Goal: Find specific page/section: Find specific page/section

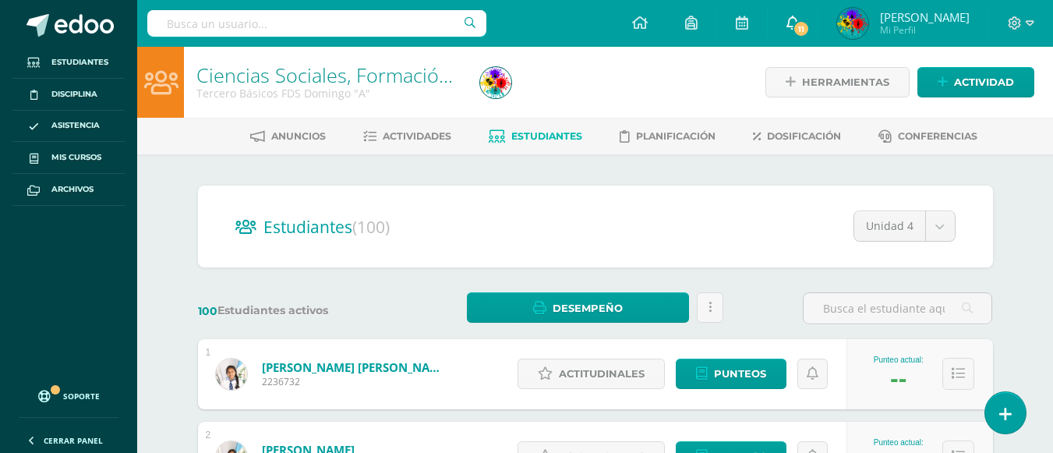
click at [809, 25] on span "11" at bounding box center [800, 28] width 17 height 17
click at [192, 30] on input "text" at bounding box center [316, 23] width 339 height 26
type input "m"
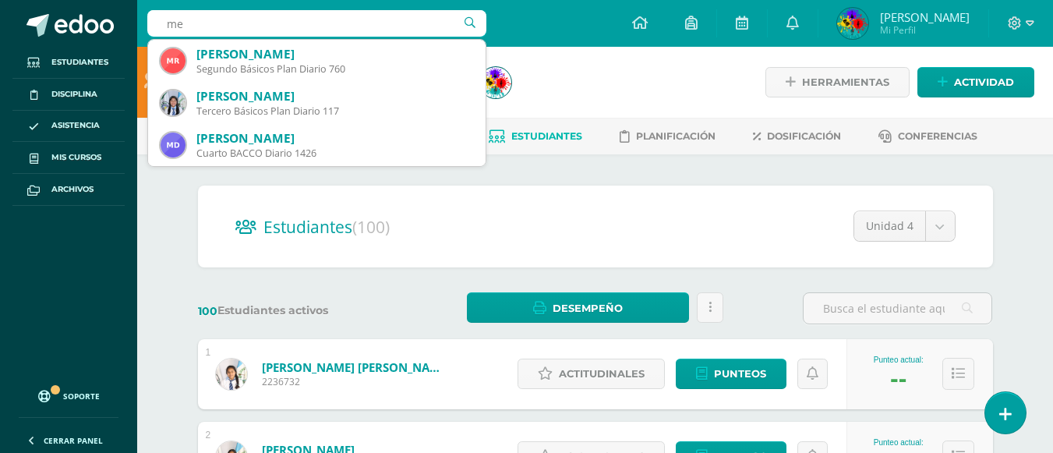
type input "m"
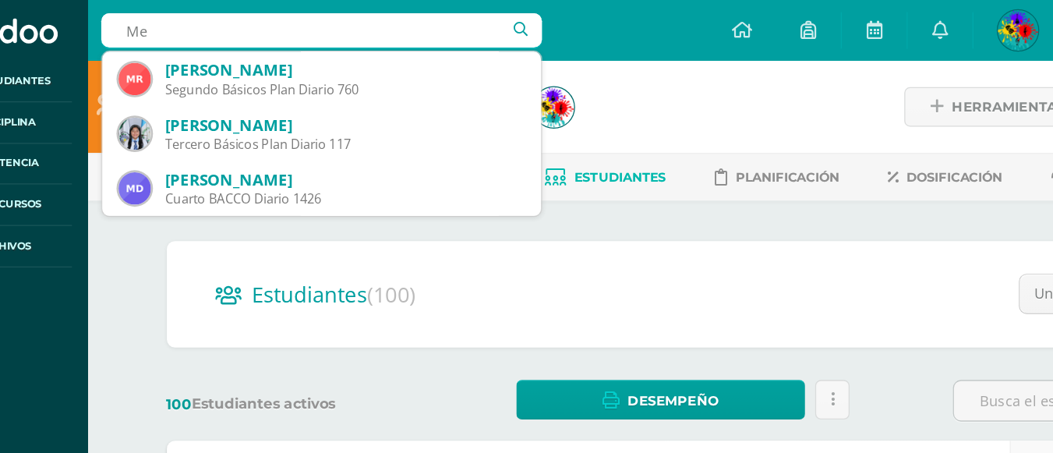
type input "M"
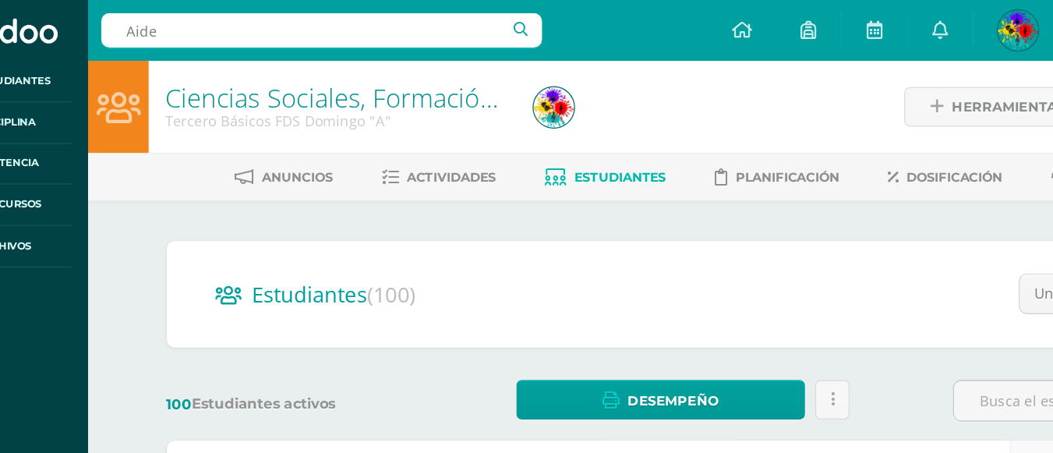
type input "Aidee"
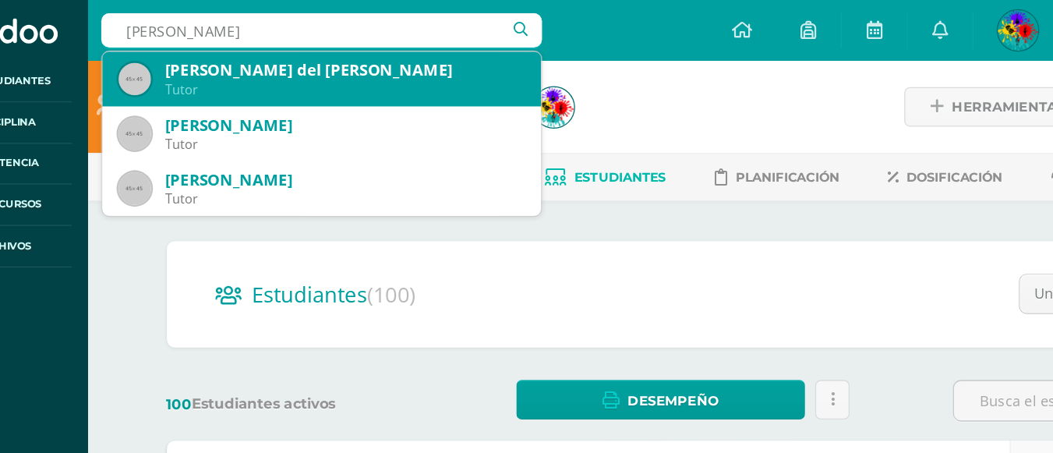
click at [309, 59] on div "[PERSON_NAME] del [PERSON_NAME]" at bounding box center [334, 54] width 277 height 16
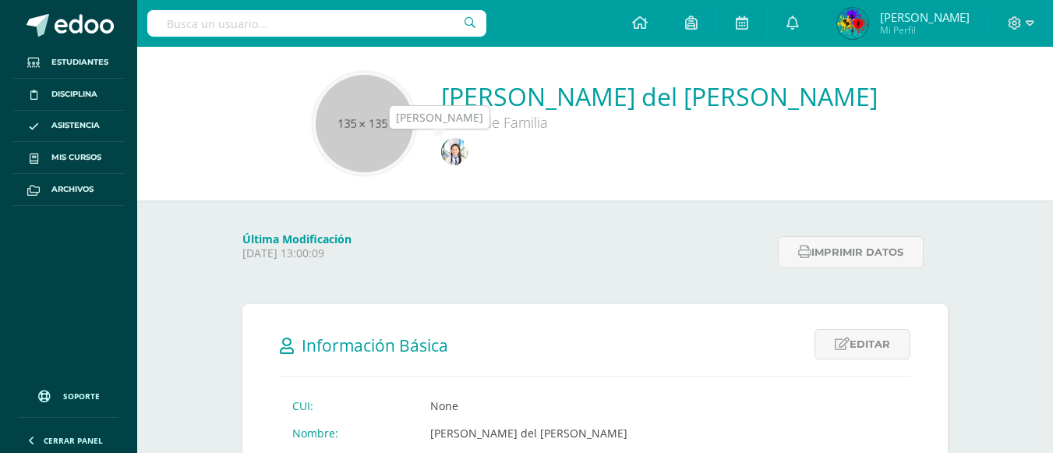
click at [468, 148] on img at bounding box center [454, 151] width 27 height 27
click at [510, 113] on div "Padre de Familia" at bounding box center [659, 122] width 436 height 19
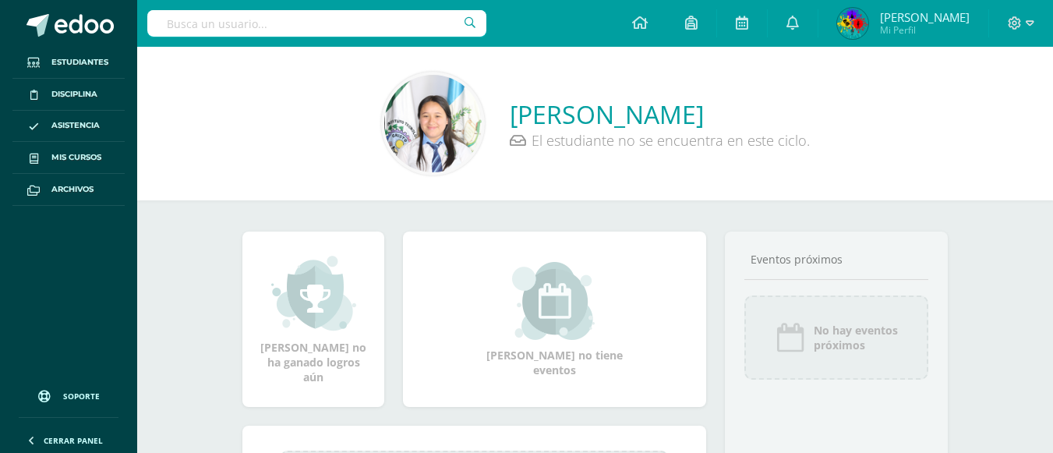
click at [647, 120] on link "[PERSON_NAME]" at bounding box center [660, 114] width 300 height 34
